Goal: Find specific page/section

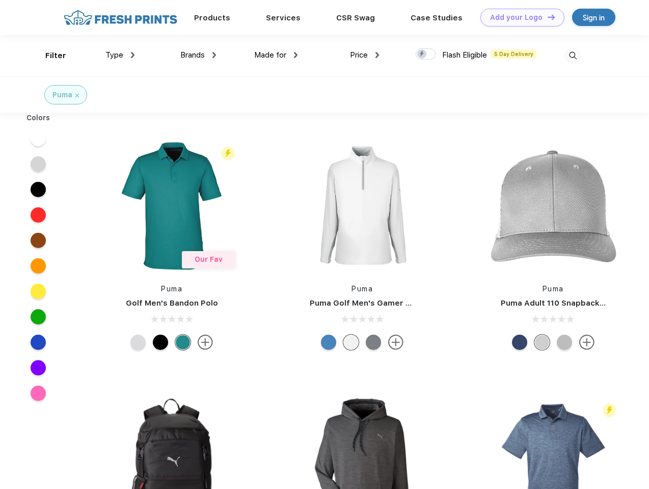
click at [518, 17] on link "Add your Logo Design Tool" at bounding box center [522, 18] width 84 height 18
click at [0, 0] on div "Design Tool" at bounding box center [0, 0] width 0 height 0
click at [546, 17] on link "Add your Logo Design Tool" at bounding box center [522, 18] width 84 height 18
click at [49, 55] on div "Filter" at bounding box center [55, 56] width 21 height 12
click at [120, 55] on span "Type" at bounding box center [114, 54] width 18 height 9
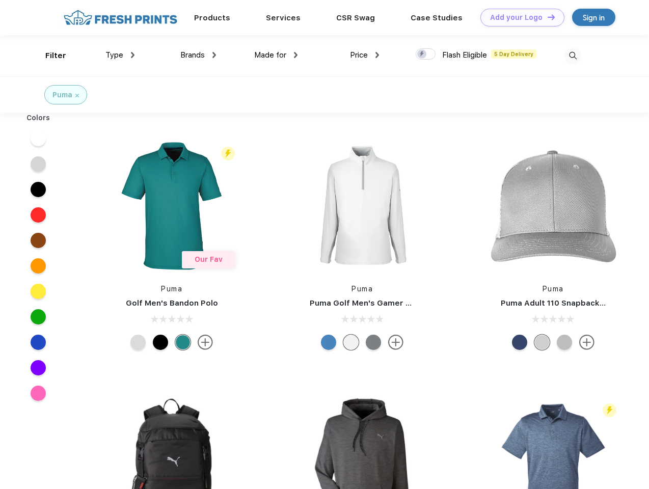
click at [198, 55] on span "Brands" at bounding box center [192, 54] width 24 height 9
click at [276, 55] on span "Made for" at bounding box center [270, 54] width 32 height 9
click at [365, 55] on span "Price" at bounding box center [359, 54] width 18 height 9
click at [426, 54] on div at bounding box center [425, 53] width 20 height 11
click at [422, 54] on input "checkbox" at bounding box center [418, 51] width 7 height 7
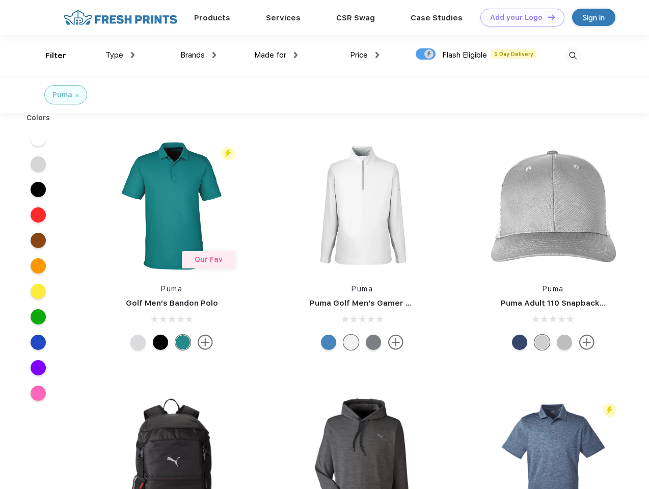
click at [572, 55] on img at bounding box center [572, 55] width 17 height 17
